Goal: Task Accomplishment & Management: Manage account settings

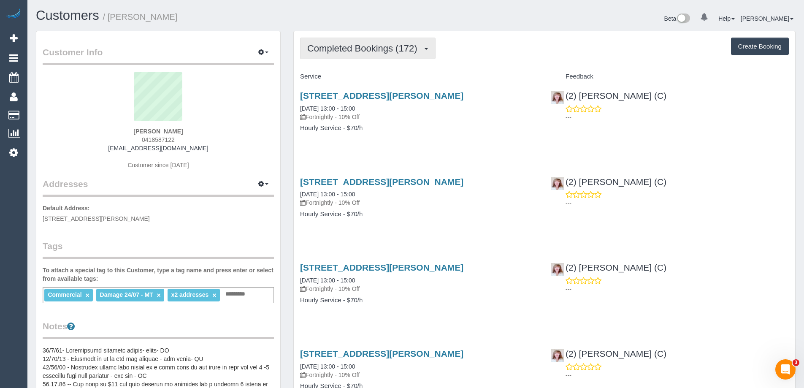
click at [385, 44] on span "Completed Bookings (172)" at bounding box center [364, 48] width 114 height 11
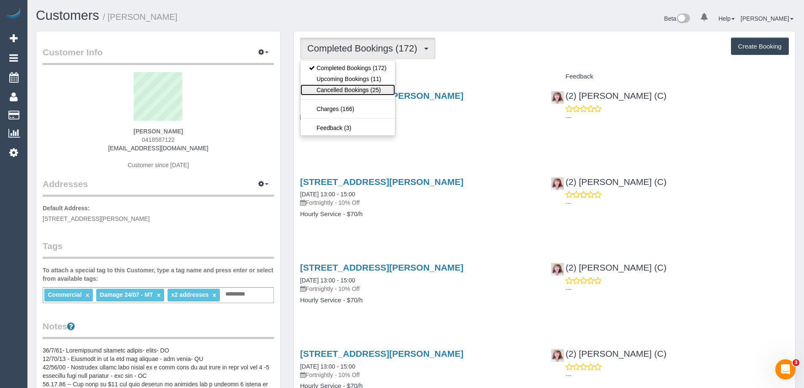
click at [362, 89] on link "Cancelled Bookings (25)" at bounding box center [347, 89] width 95 height 11
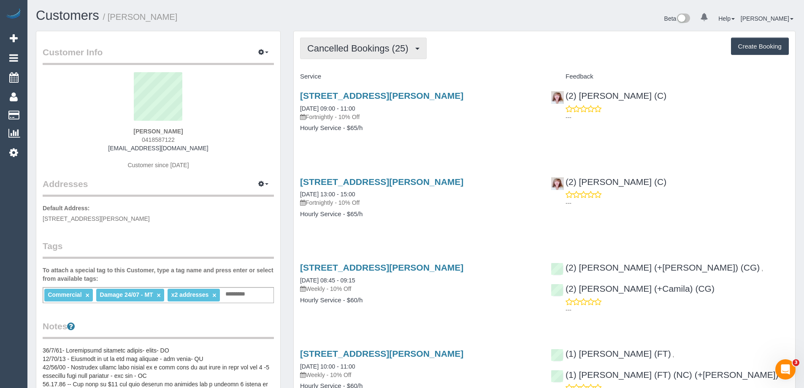
click at [383, 50] on span "Cancelled Bookings (25)" at bounding box center [359, 48] width 105 height 11
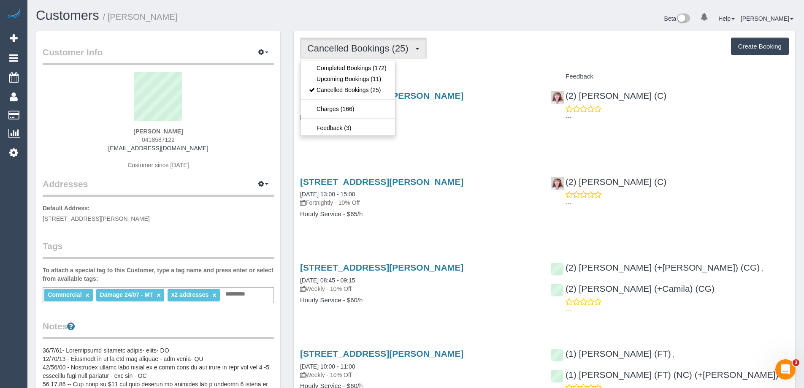
click at [393, 47] on span "Cancelled Bookings (25)" at bounding box center [359, 48] width 105 height 11
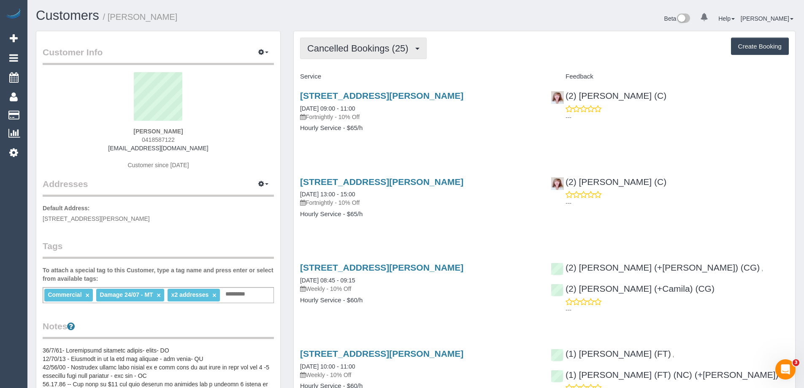
click at [392, 46] on span "Cancelled Bookings (25)" at bounding box center [359, 48] width 105 height 11
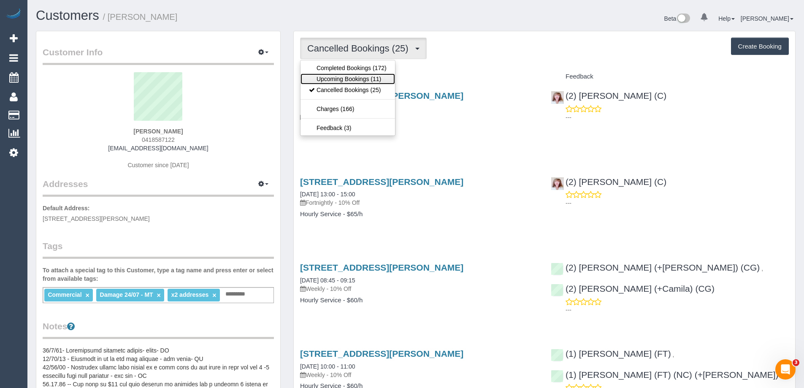
click at [364, 79] on link "Upcoming Bookings (11)" at bounding box center [347, 78] width 95 height 11
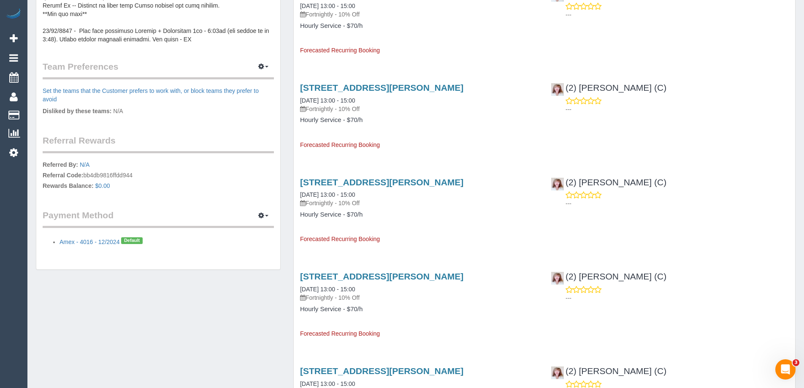
scroll to position [506, 0]
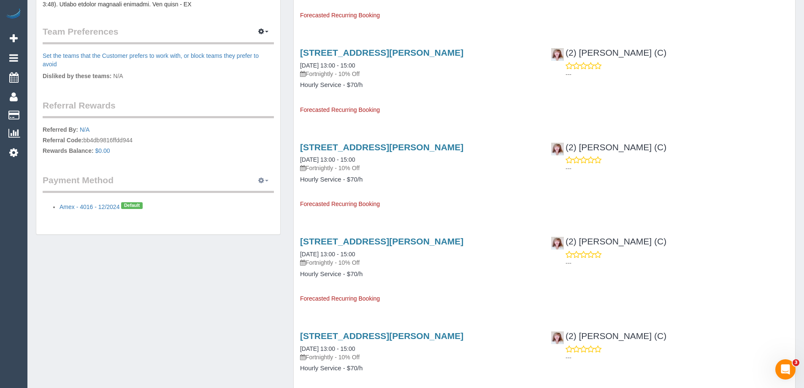
click at [263, 181] on icon "button" at bounding box center [261, 180] width 6 height 5
click at [190, 206] on link "Add Credit/Debit Card" at bounding box center [204, 206] width 137 height 11
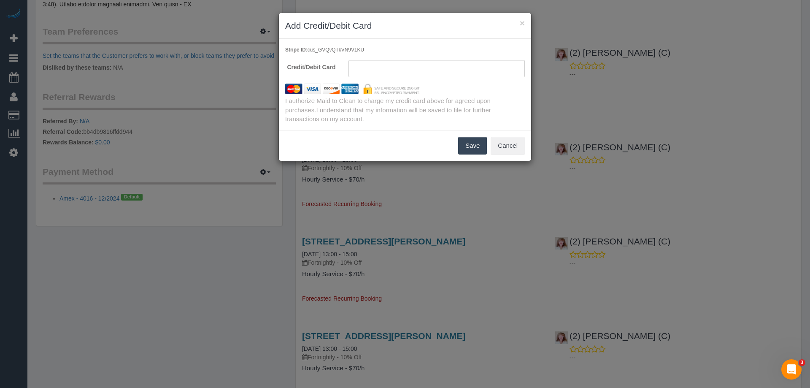
click at [525, 24] on div "× Add Credit/Debit Card" at bounding box center [405, 26] width 252 height 26
click at [522, 24] on button "×" at bounding box center [522, 23] width 5 height 9
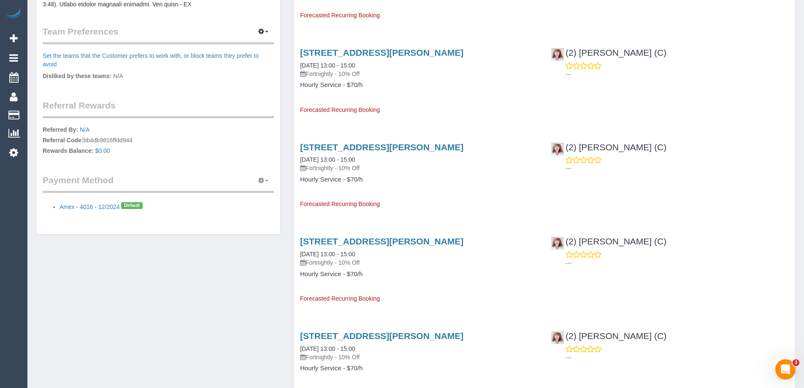
click at [260, 181] on icon "button" at bounding box center [261, 180] width 6 height 5
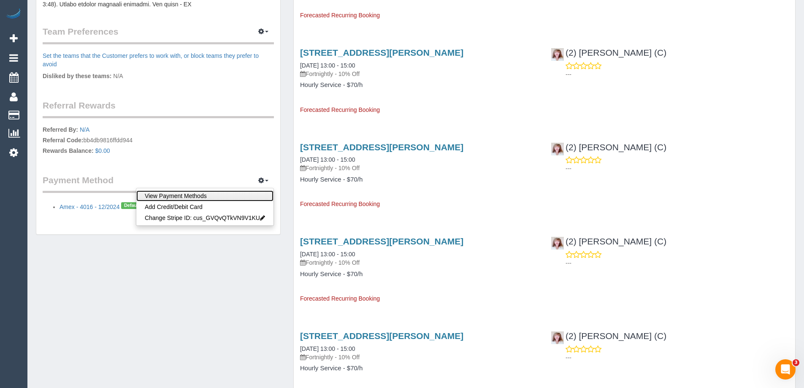
click at [250, 200] on link "View Payment Methods" at bounding box center [204, 195] width 137 height 11
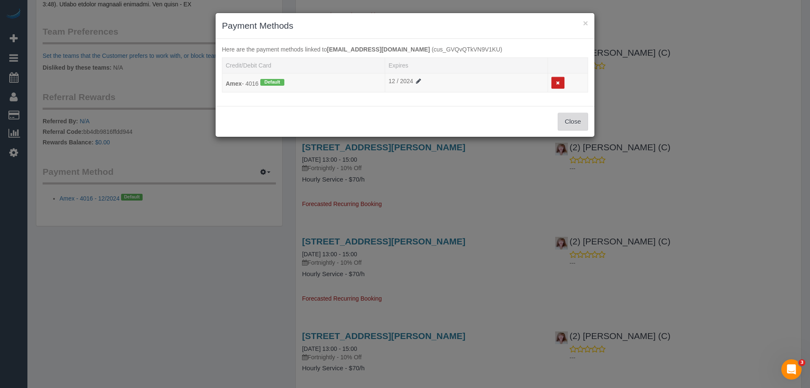
click at [566, 121] on button "Close" at bounding box center [573, 122] width 30 height 18
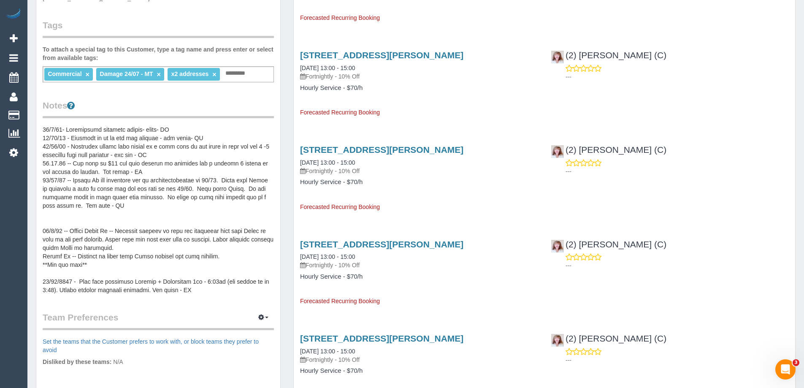
scroll to position [0, 0]
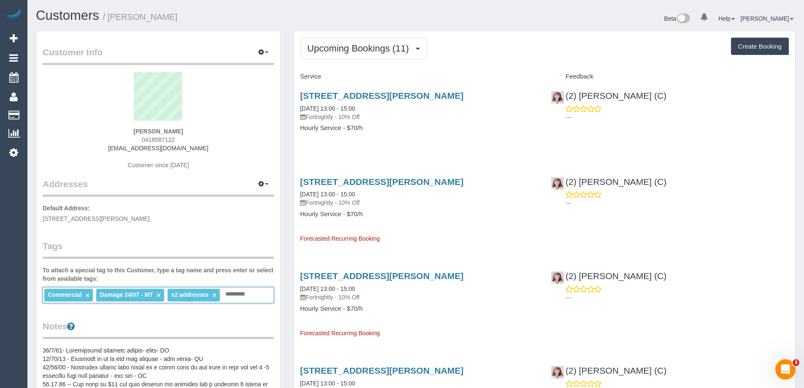
click at [245, 293] on input "text" at bounding box center [237, 294] width 29 height 11
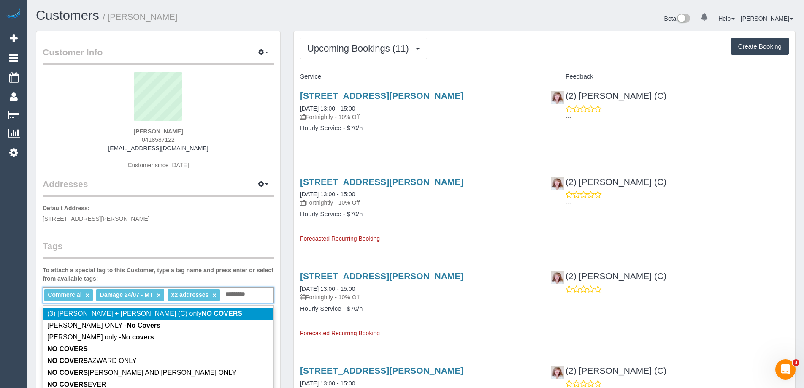
type input "*********"
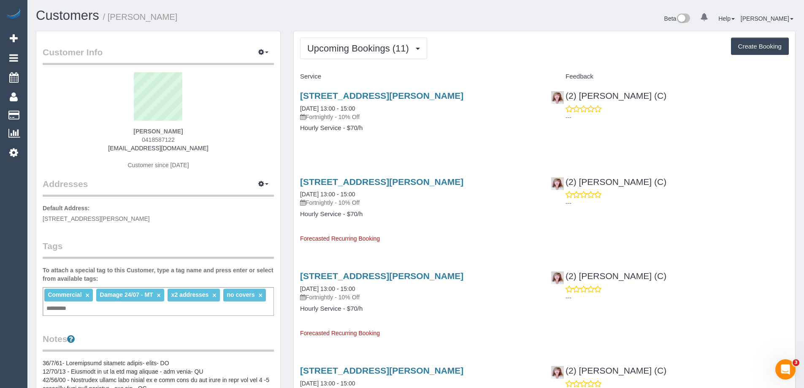
click at [236, 243] on div "Customer Info Edit Contact Info Send Message Email Preferences Special Sales Ta…" at bounding box center [158, 392] width 244 height 722
click at [214, 297] on li "NO COVERS ×" at bounding box center [193, 295] width 50 height 13
click at [213, 295] on link "×" at bounding box center [213, 295] width 4 height 7
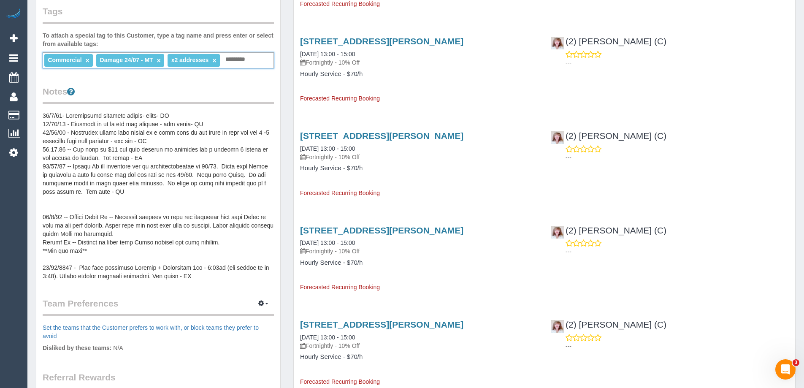
scroll to position [253, 0]
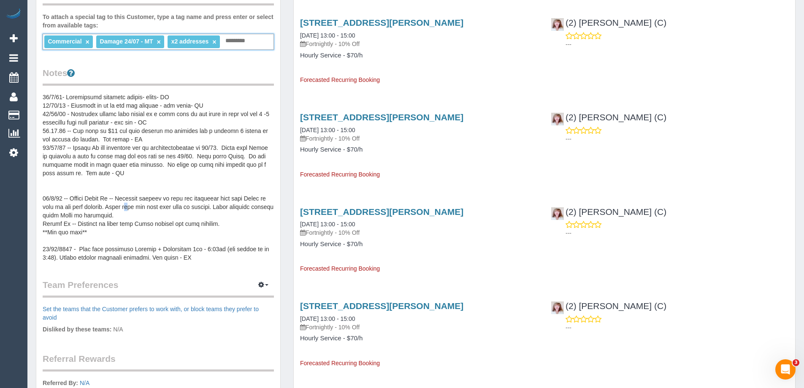
click at [134, 212] on pre at bounding box center [158, 177] width 231 height 169
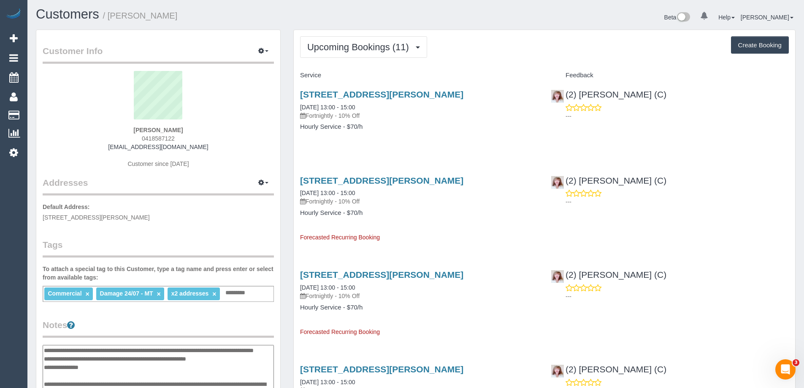
scroll to position [0, 0]
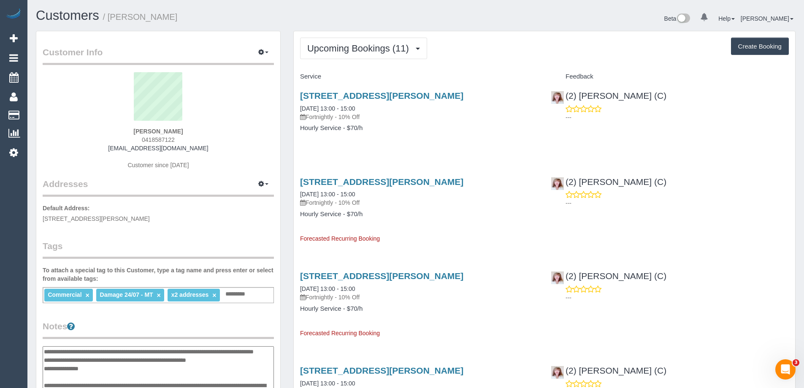
click at [394, 134] on div "[STREET_ADDRESS][PERSON_NAME] [DATE] 13:00 - 15:00 Fortnightly - 10% Off Hourly…" at bounding box center [419, 116] width 251 height 65
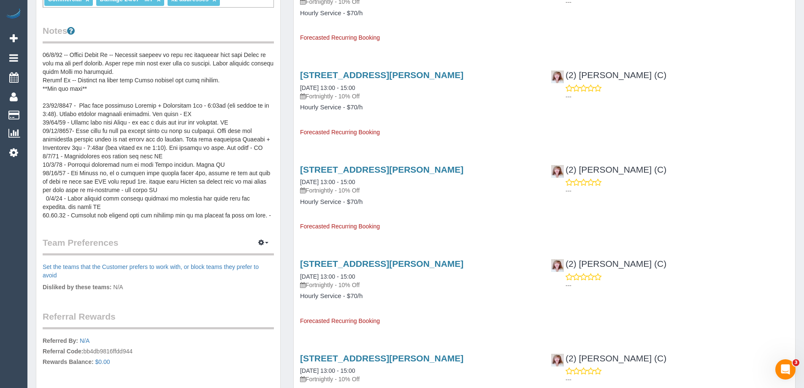
scroll to position [127, 0]
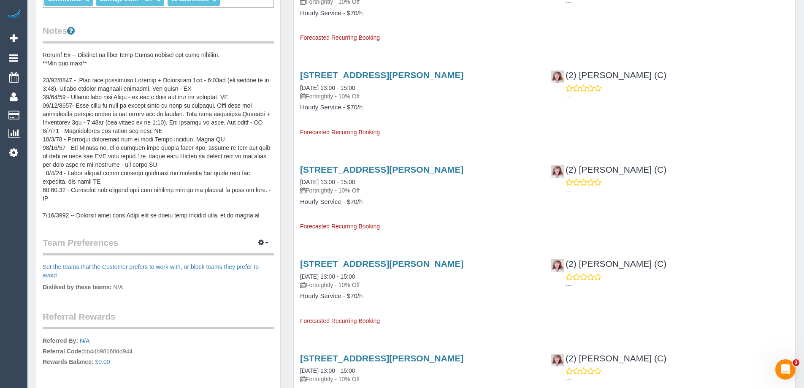
click at [171, 116] on pre at bounding box center [158, 135] width 231 height 169
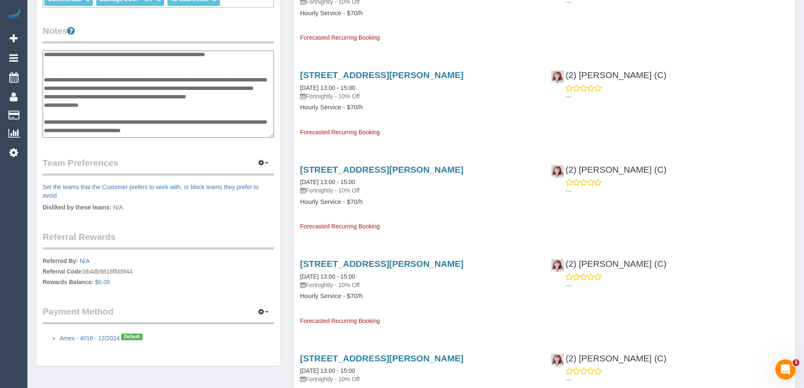
scroll to position [0, 0]
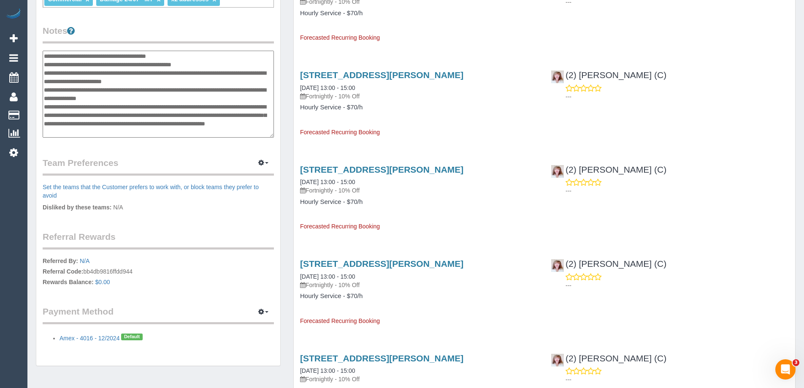
click at [287, 177] on div "Upcoming Bookings (11) Completed Bookings (172) Upcoming Bookings (11) Cancelle…" at bounding box center [544, 284] width 515 height 1098
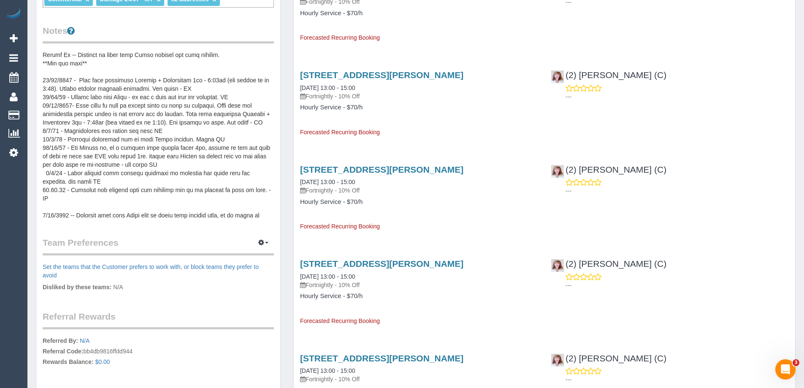
click at [143, 88] on pre at bounding box center [158, 135] width 231 height 169
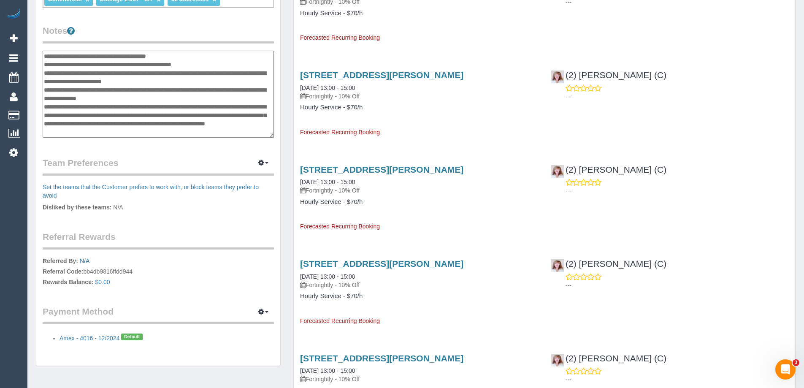
scroll to position [354, 0]
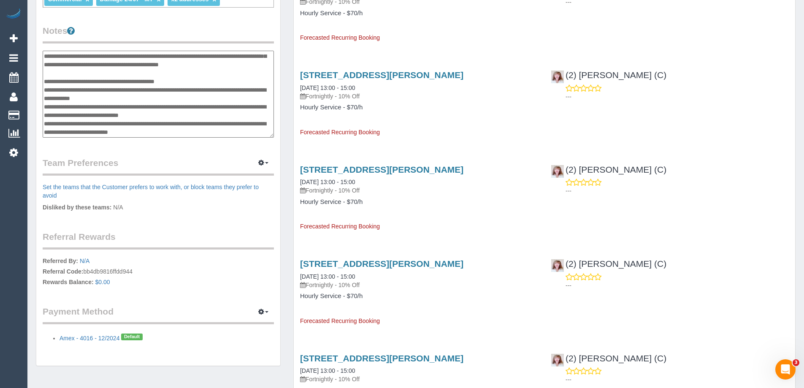
click at [173, 97] on textarea at bounding box center [158, 94] width 231 height 87
click at [186, 144] on div "Customer Info Edit Contact Info Send Message Email Preferences Special Sales Ta…" at bounding box center [158, 51] width 244 height 630
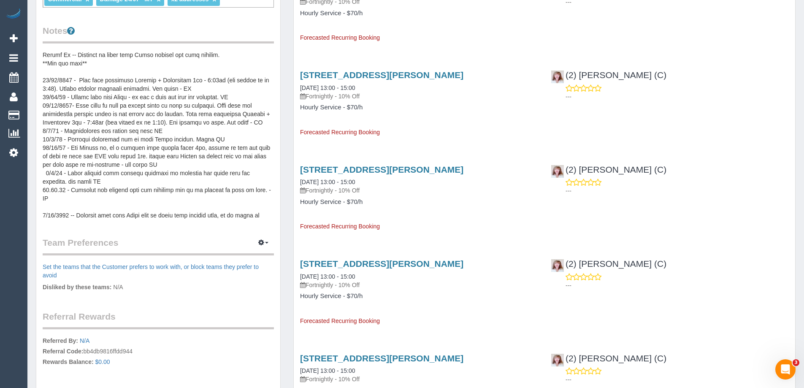
click at [152, 95] on pre at bounding box center [158, 135] width 231 height 169
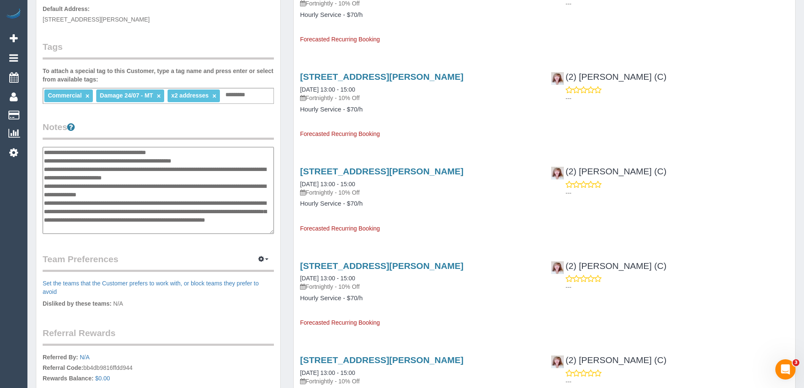
scroll to position [211, 0]
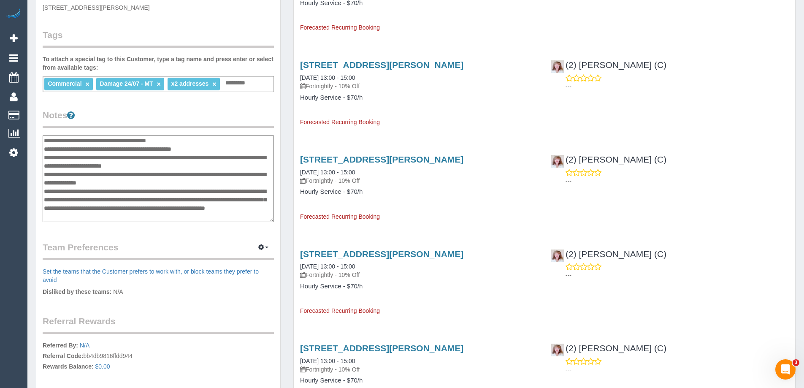
click at [86, 157] on textarea at bounding box center [158, 178] width 231 height 87
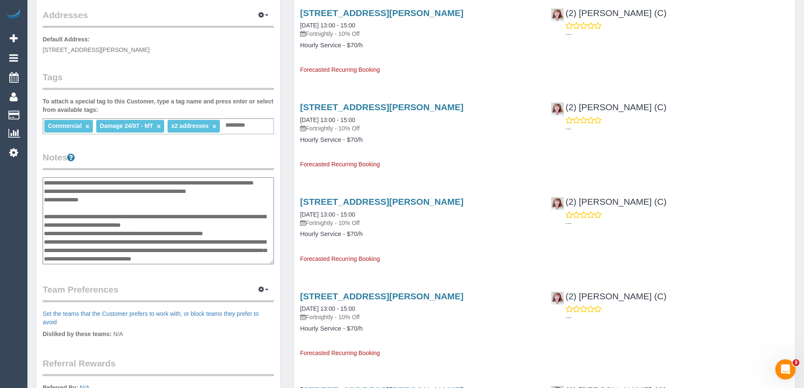
scroll to position [0, 0]
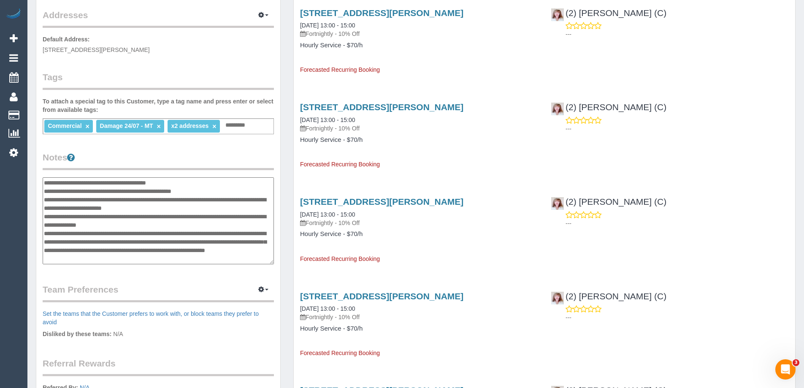
click at [109, 216] on textarea at bounding box center [158, 220] width 231 height 87
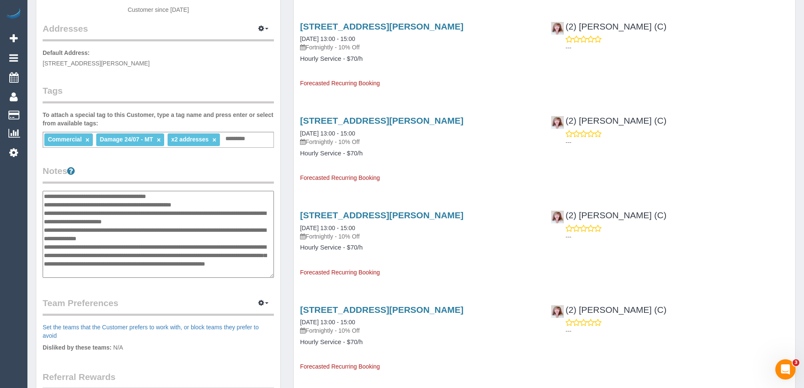
scroll to position [169, 0]
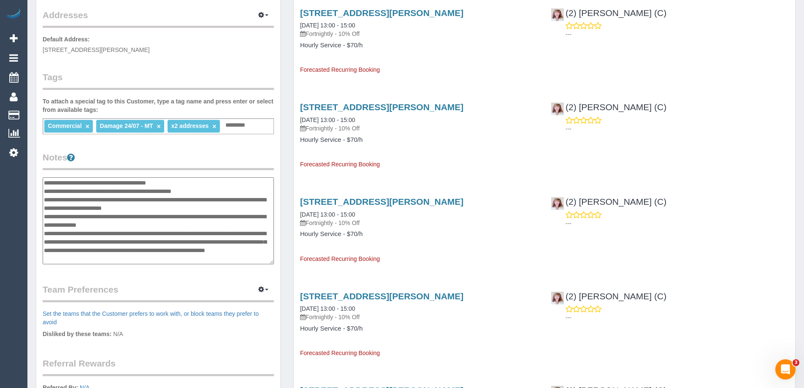
click at [213, 165] on legend "Notes" at bounding box center [158, 160] width 231 height 19
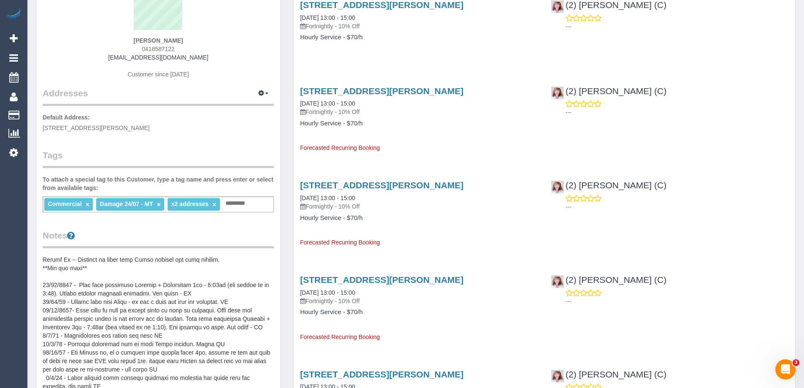
scroll to position [0, 0]
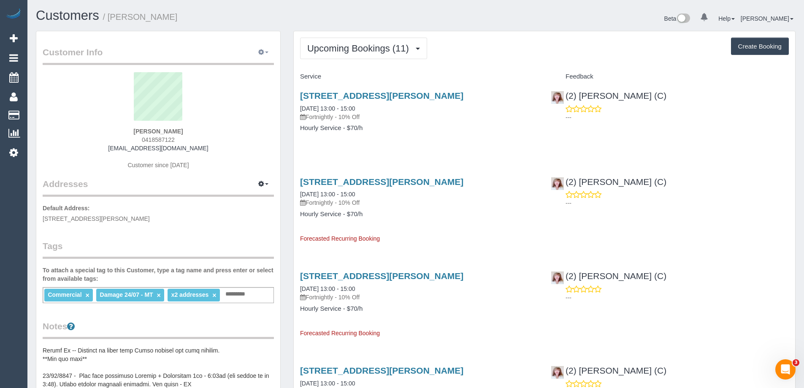
click at [261, 49] on icon "button" at bounding box center [261, 51] width 6 height 5
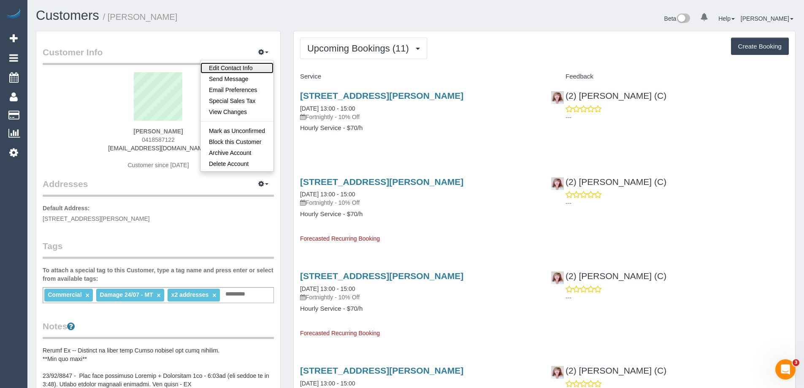
click at [246, 70] on link "Edit Contact Info" at bounding box center [236, 67] width 73 height 11
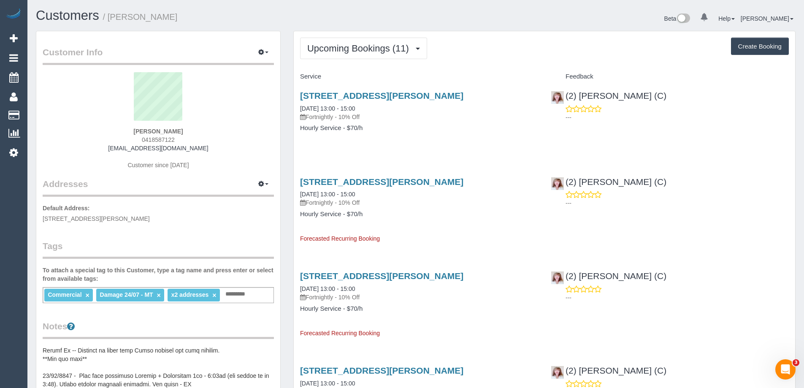
select select "VIC"
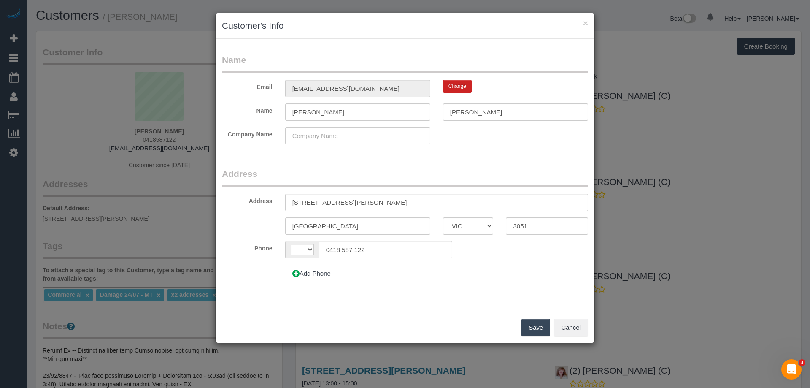
select select "string:AU"
click at [373, 247] on input "0418 587 122" at bounding box center [385, 249] width 133 height 17
click at [573, 326] on button "Cancel" at bounding box center [571, 328] width 34 height 18
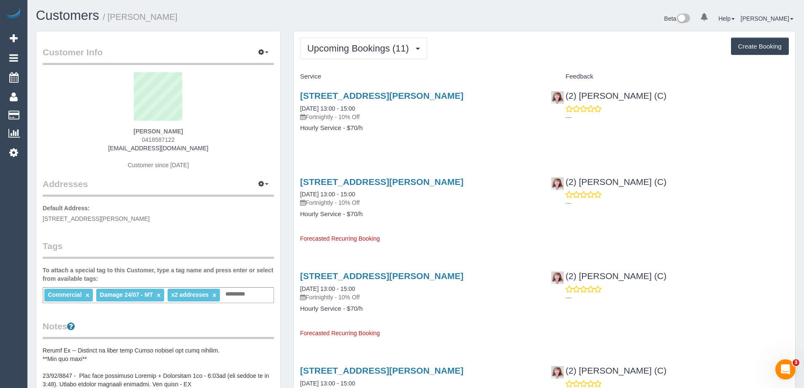
click at [392, 114] on div "[STREET_ADDRESS][PERSON_NAME] [DATE] 13:00 - 15:00 Fortnightly - 10% Off" at bounding box center [419, 106] width 238 height 30
click at [392, 111] on div "[STREET_ADDRESS][PERSON_NAME] [DATE] 13:00 - 15:00 Fortnightly - 10% Off" at bounding box center [419, 106] width 238 height 30
click at [395, 95] on link "[STREET_ADDRESS][PERSON_NAME]" at bounding box center [381, 96] width 163 height 10
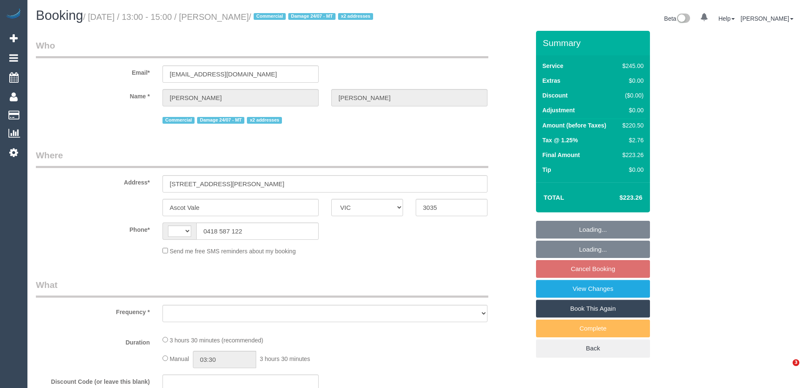
select select "VIC"
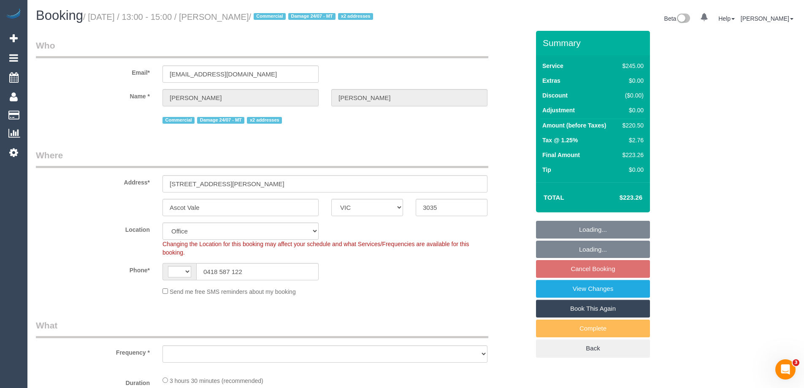
select select "string:AU"
select select "object:547"
select select "string:stripe-pm_1KipKf2GScqysDRVXxnzOCYb"
select select "210"
select select "number:28"
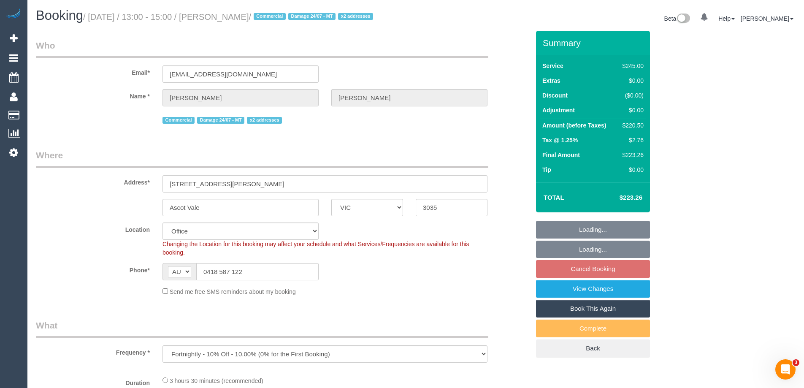
select select "number:14"
select select "number:19"
select select "number:22"
select select "number:11"
select select "object:888"
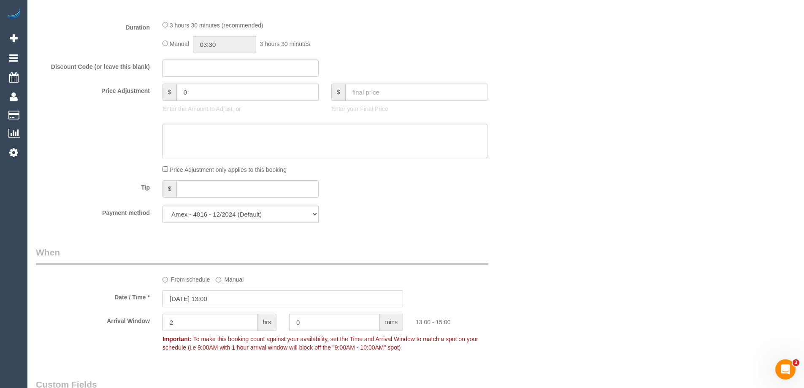
scroll to position [760, 0]
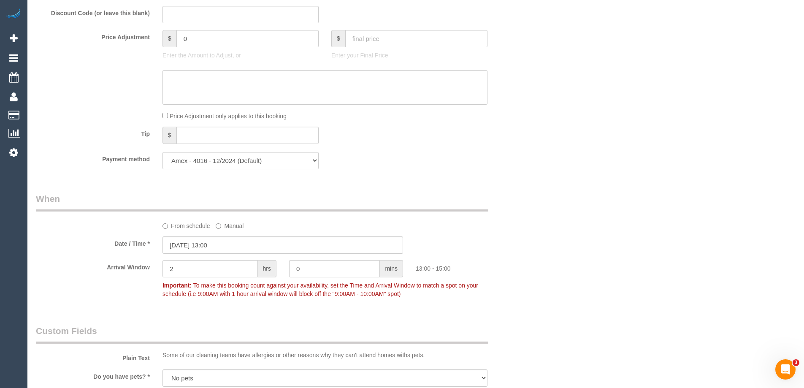
click at [168, 225] on label "From schedule" at bounding box center [186, 224] width 48 height 11
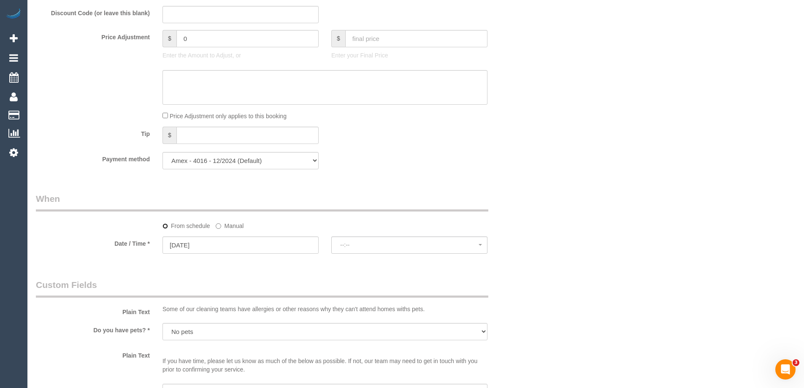
select select "spot6"
click at [277, 243] on input "15/10/2025" at bounding box center [240, 244] width 156 height 17
click at [314, 226] on div "From schedule Manual" at bounding box center [325, 224] width 338 height 11
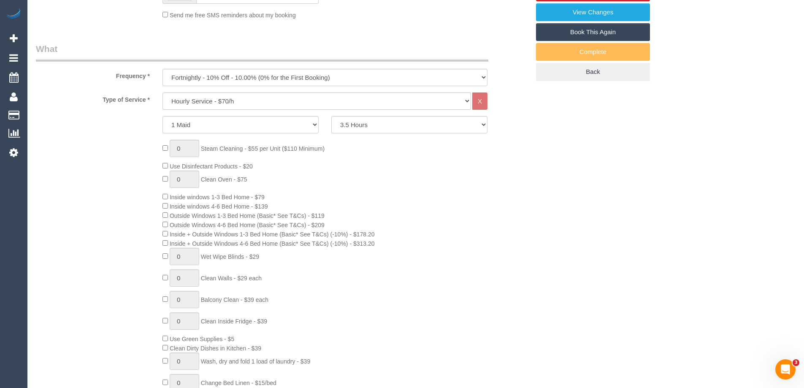
scroll to position [84, 0]
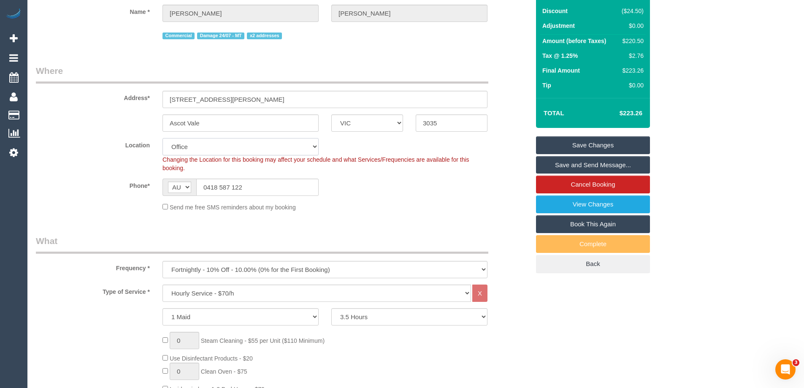
click at [216, 148] on select "Office City East (North) East (South) Inner East Inner North (East) Inner North…" at bounding box center [240, 146] width 156 height 17
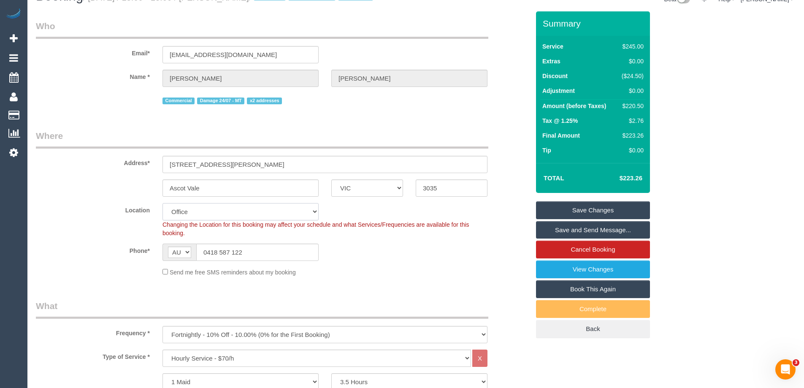
scroll to position [0, 0]
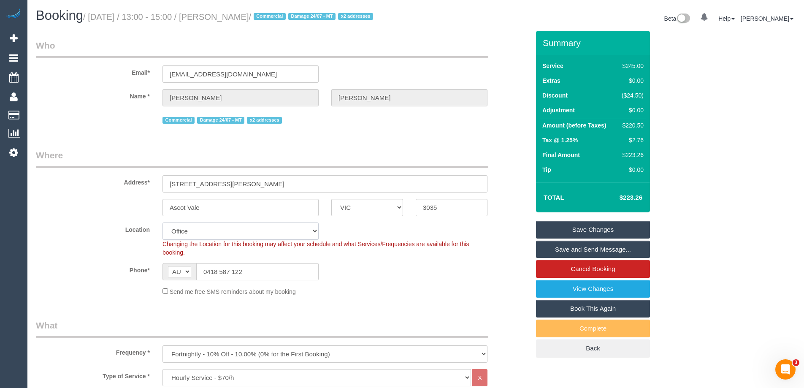
click at [227, 234] on select "Office City East (North) East (South) Inner East Inner North (East) Inner North…" at bounding box center [240, 230] width 156 height 17
select select "59"
click at [162, 222] on select "Office City East (North) East (South) Inner East Inner North (East) Inner North…" at bounding box center [240, 230] width 156 height 17
select select "object:4759"
click at [123, 272] on label "Phone*" at bounding box center [93, 268] width 127 height 11
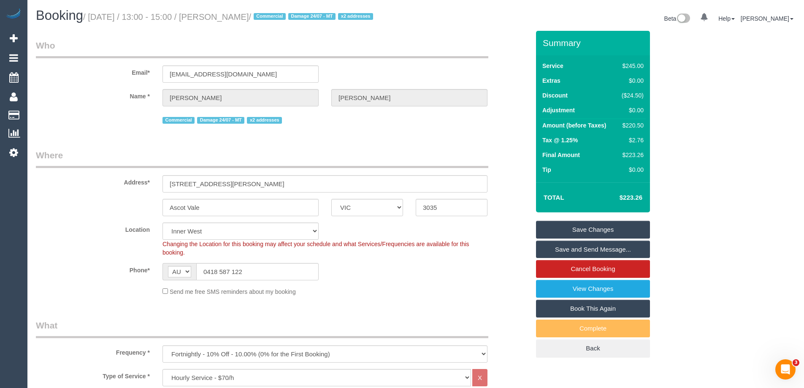
select select "spot11"
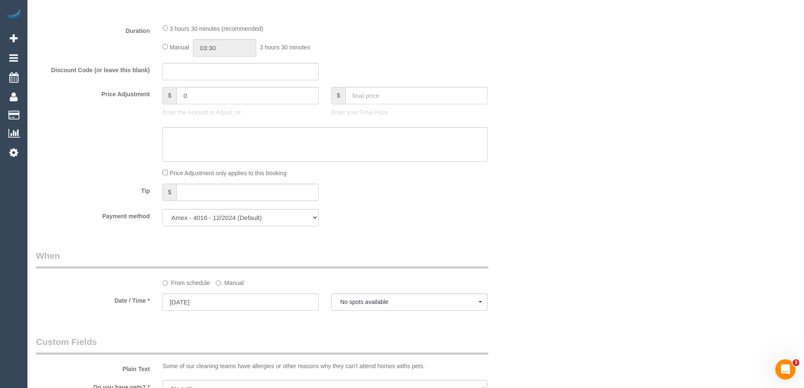
scroll to position [886, 0]
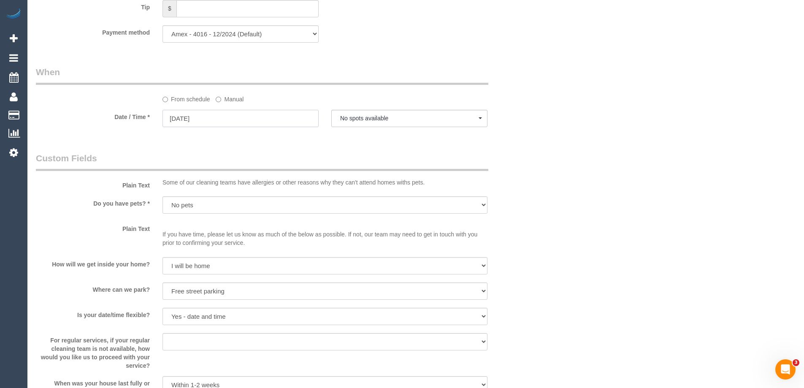
click at [275, 116] on input "15/10/2025" at bounding box center [240, 118] width 156 height 17
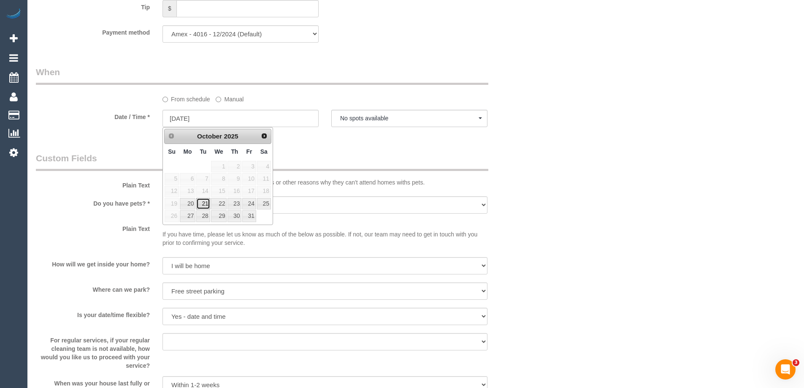
click at [203, 203] on tbody "1 2 3 4 5 6 7 8 9 10 11 12 13 14 15 16 17 18 19 20 21 22 23 24 25 26 27 28 29 3…" at bounding box center [217, 191] width 107 height 62
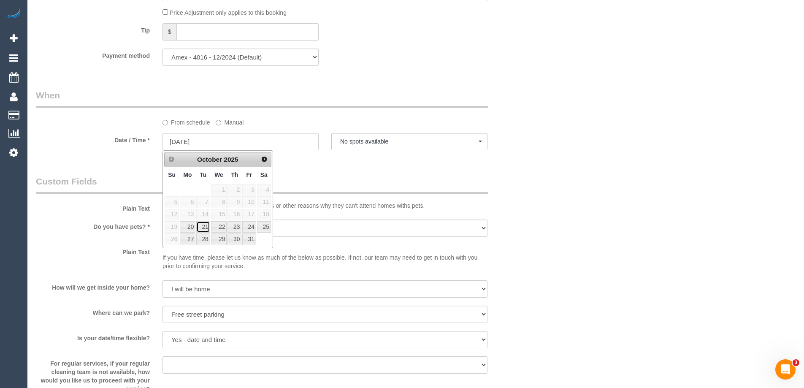
scroll to position [844, 0]
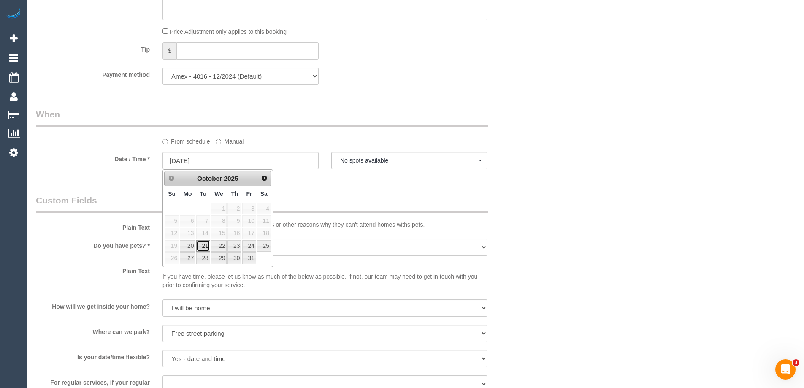
click at [204, 247] on link "21" at bounding box center [203, 245] width 14 height 11
type input "21/10/2025"
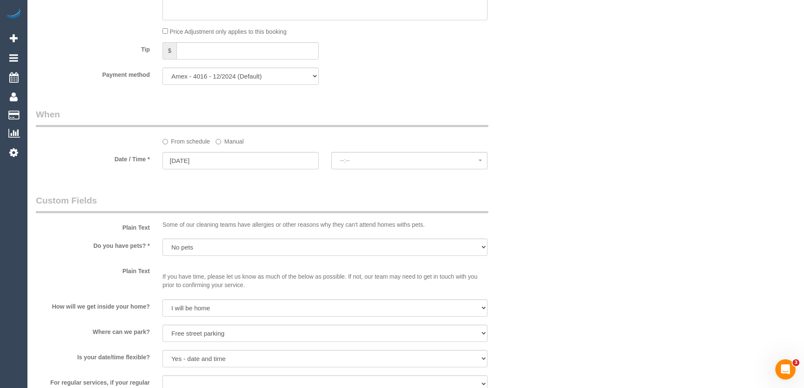
select select "spot16"
click at [406, 156] on button "07:00 - 08:00" at bounding box center [409, 160] width 156 height 17
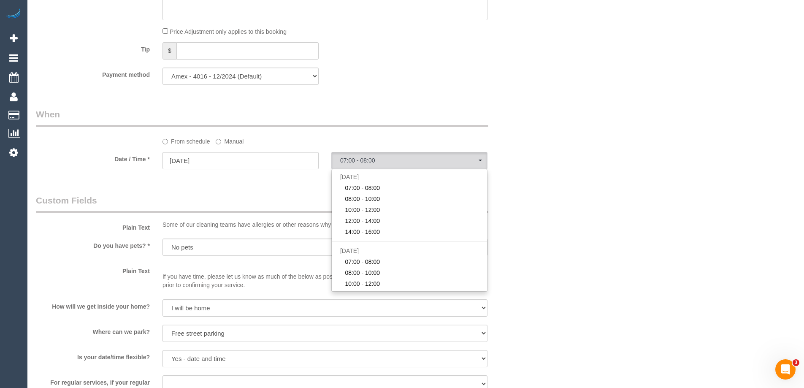
click at [538, 177] on div "Who Email* sharonkeeble@gmail.com Name * Sharon Keeble Commercial Damage 24/07 …" at bounding box center [416, 159] width 760 height 1945
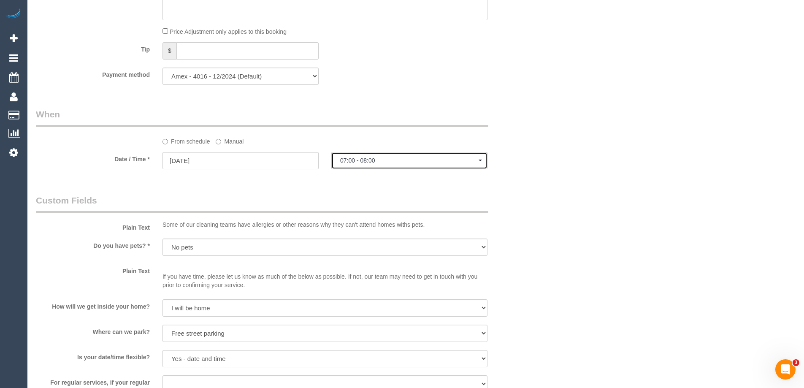
click at [451, 157] on span "07:00 - 08:00" at bounding box center [409, 160] width 138 height 7
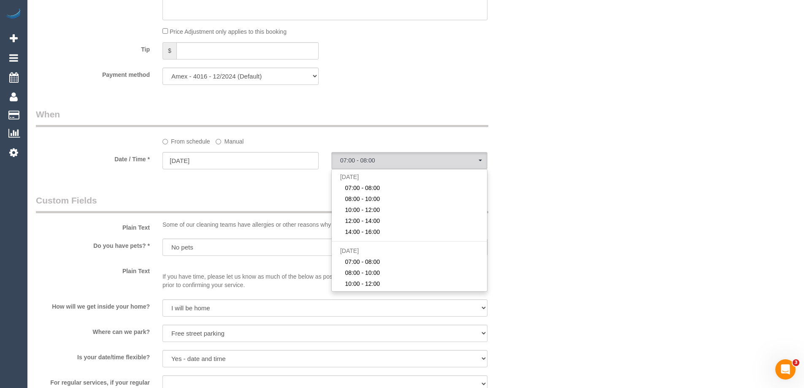
drag, startPoint x: 549, startPoint y: 154, endPoint x: 517, endPoint y: 124, distance: 44.2
click at [550, 154] on div "Who Email* sharonkeeble@gmail.com Name * Sharon Keeble Commercial Damage 24/07 …" at bounding box center [416, 159] width 760 height 1945
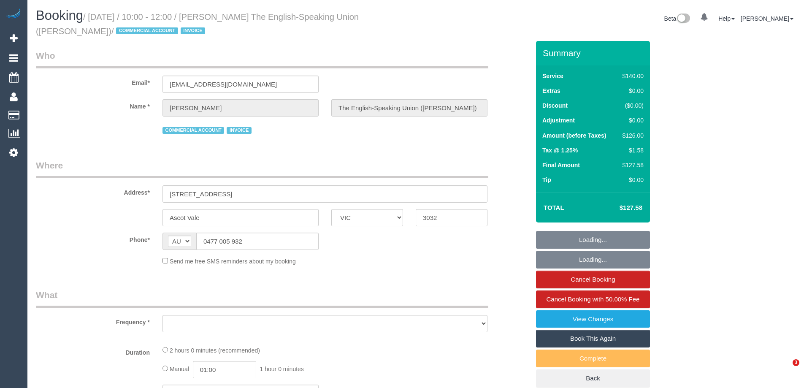
select select "VIC"
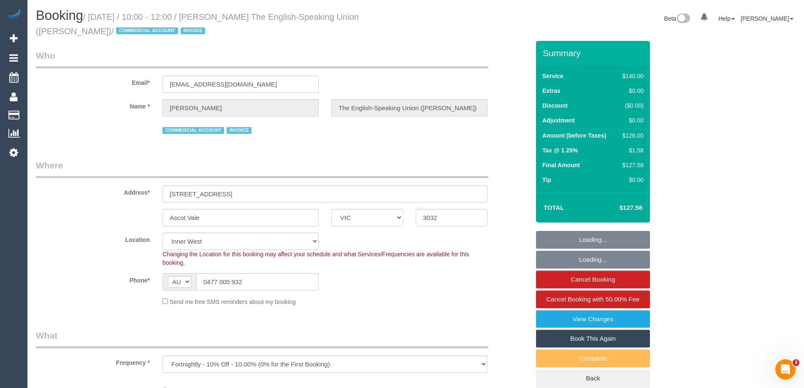
select select "object:28942"
select select "number:28"
select select "number:14"
select select "number:19"
select select "number:36"
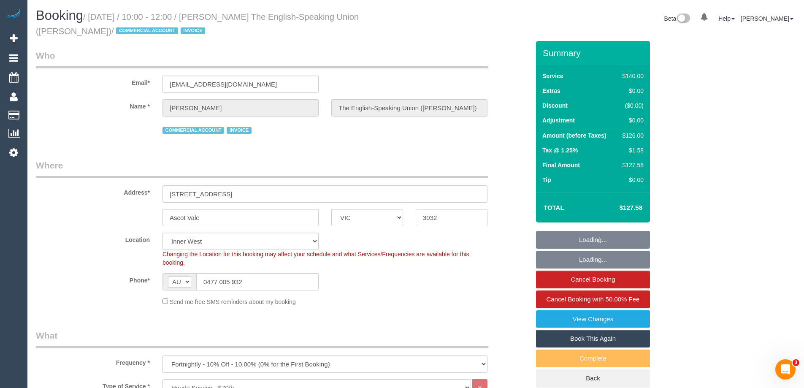
select select "number:34"
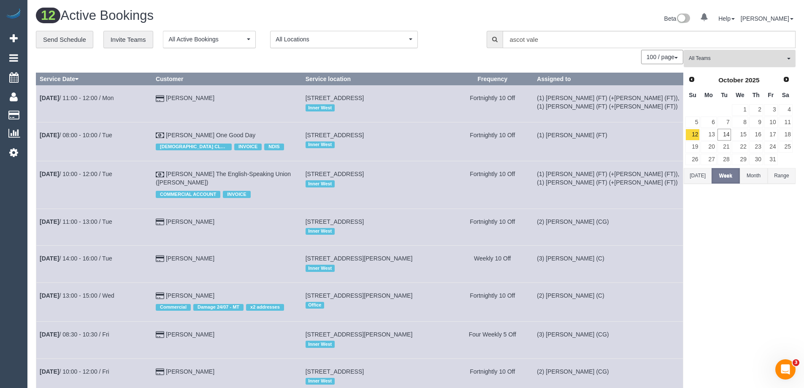
click at [787, 55] on button "All Teams" at bounding box center [740, 58] width 112 height 17
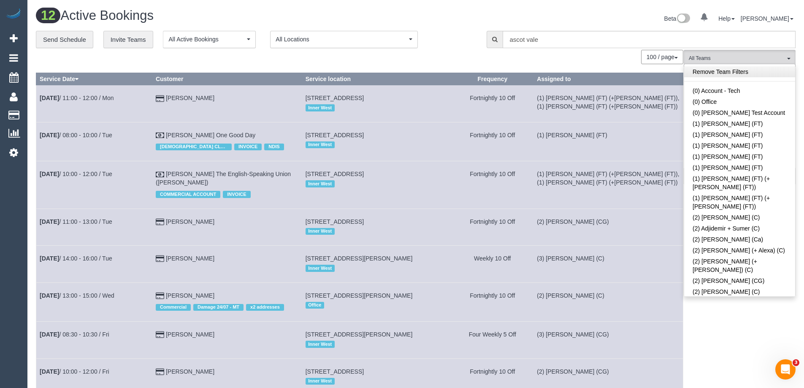
click at [743, 69] on link "Remove Team Filters" at bounding box center [739, 71] width 111 height 11
drag, startPoint x: 571, startPoint y: 56, endPoint x: 573, endPoint y: 49, distance: 7.5
click at [573, 58] on div "100 / page 10 / page 20 / page 30 / page 40 / page 50 / page 100 / page" at bounding box center [359, 57] width 647 height 14
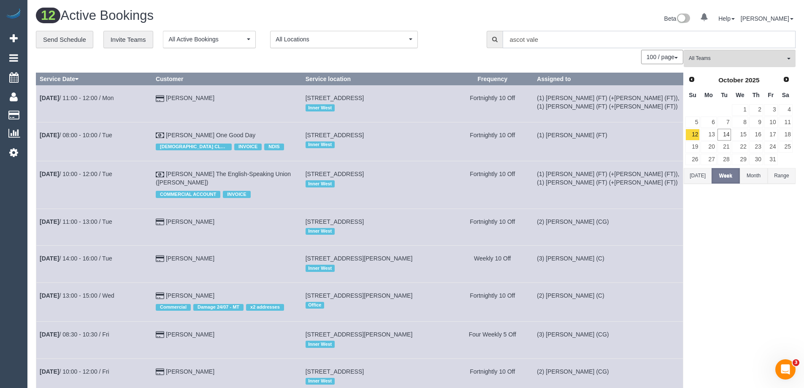
drag, startPoint x: 519, startPoint y: 48, endPoint x: 462, endPoint y: 48, distance: 57.0
click at [462, 48] on div "**********" at bounding box center [416, 40] width 772 height 18
